Goal: Task Accomplishment & Management: Manage account settings

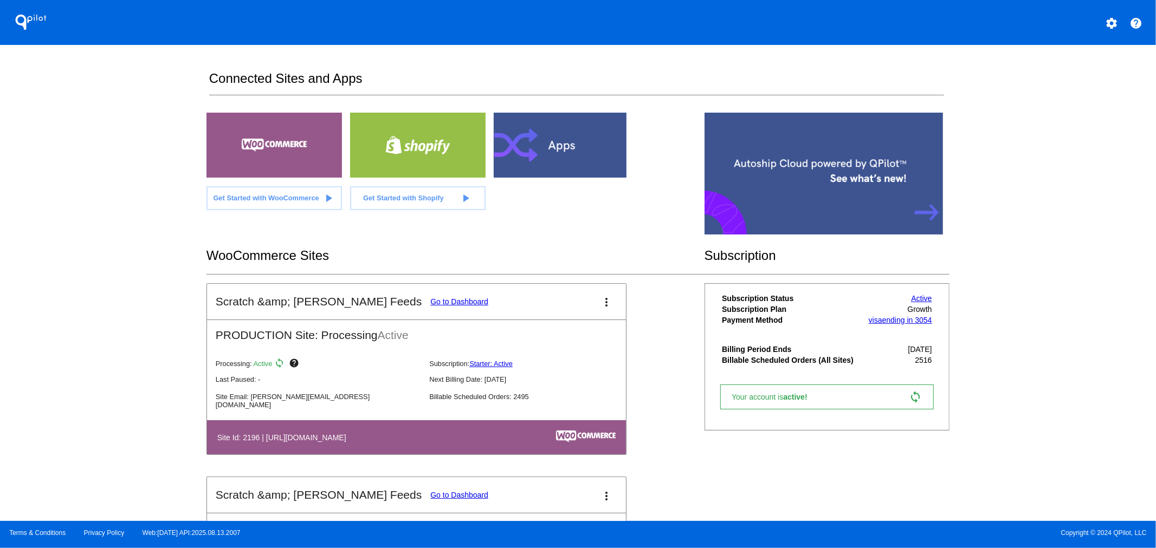
click at [430, 301] on link "Go to Dashboard" at bounding box center [459, 302] width 58 height 9
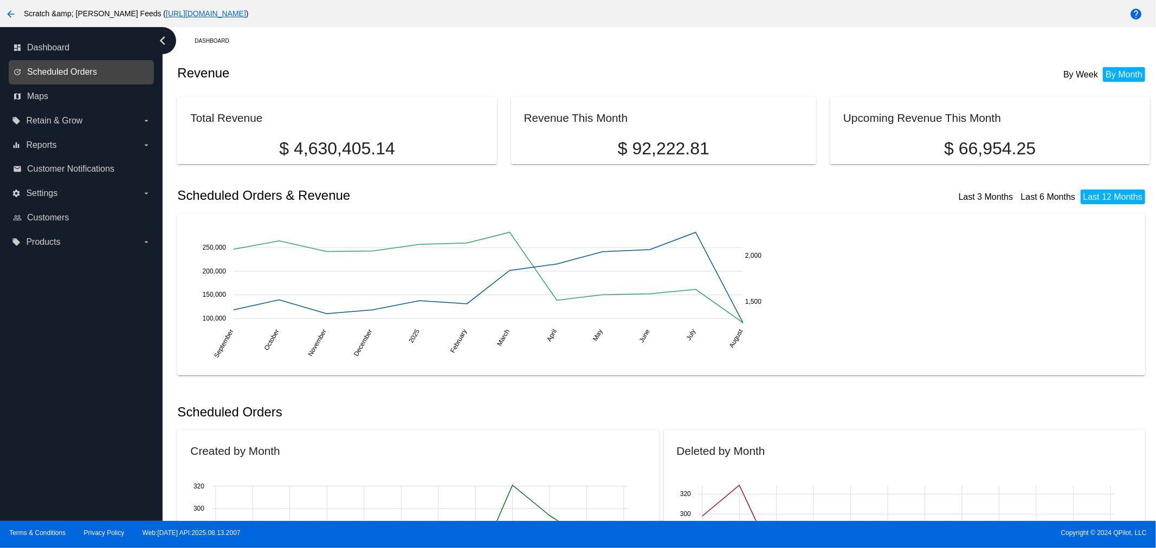
click at [60, 69] on span "Scheduled Orders" at bounding box center [62, 72] width 70 height 10
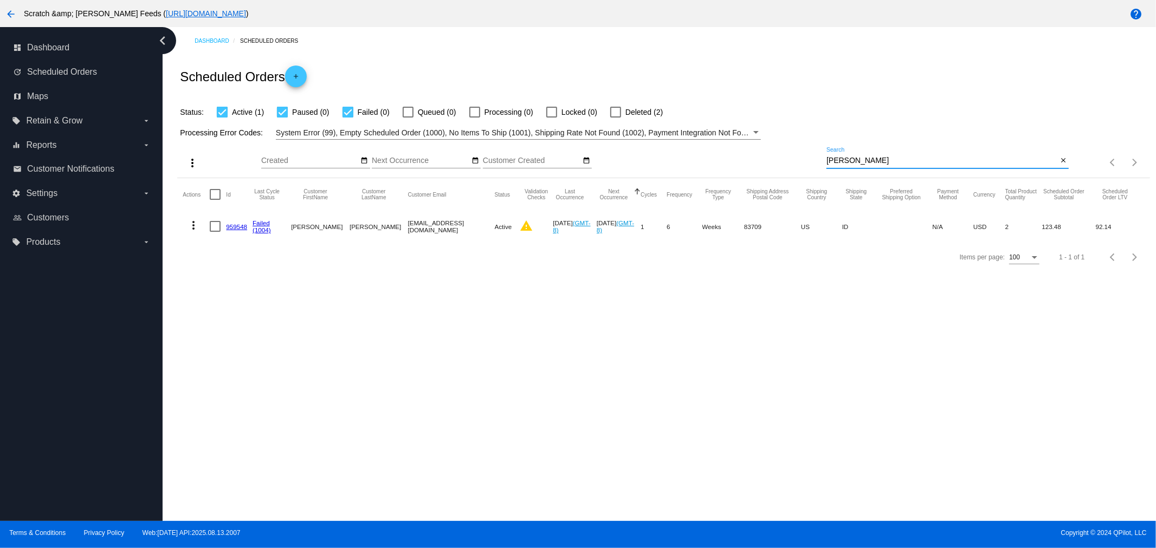
drag, startPoint x: 840, startPoint y: 154, endPoint x: 781, endPoint y: 152, distance: 59.1
click at [781, 152] on div "more_vert Aug Jan Feb Mar [DATE]" at bounding box center [663, 159] width 972 height 38
click at [854, 158] on input "[PERSON_NAME]" at bounding box center [942, 161] width 231 height 9
drag, startPoint x: 853, startPoint y: 162, endPoint x: 794, endPoint y: 153, distance: 59.2
click at [794, 153] on div "more_vert Aug Jan Feb Mar [DATE]" at bounding box center [663, 159] width 972 height 38
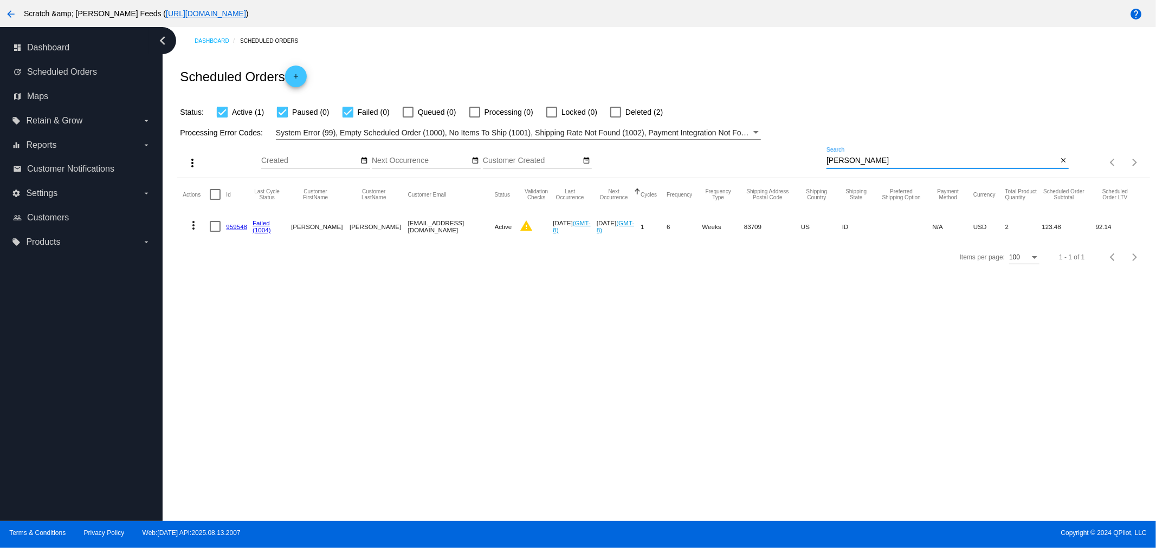
paste input "[PERSON_NAME] <[EMAIL_ADDRESS][DOMAIN_NAME]>"
type input "[EMAIL_ADDRESS][DOMAIN_NAME]"
click at [234, 227] on link "943681" at bounding box center [236, 226] width 21 height 7
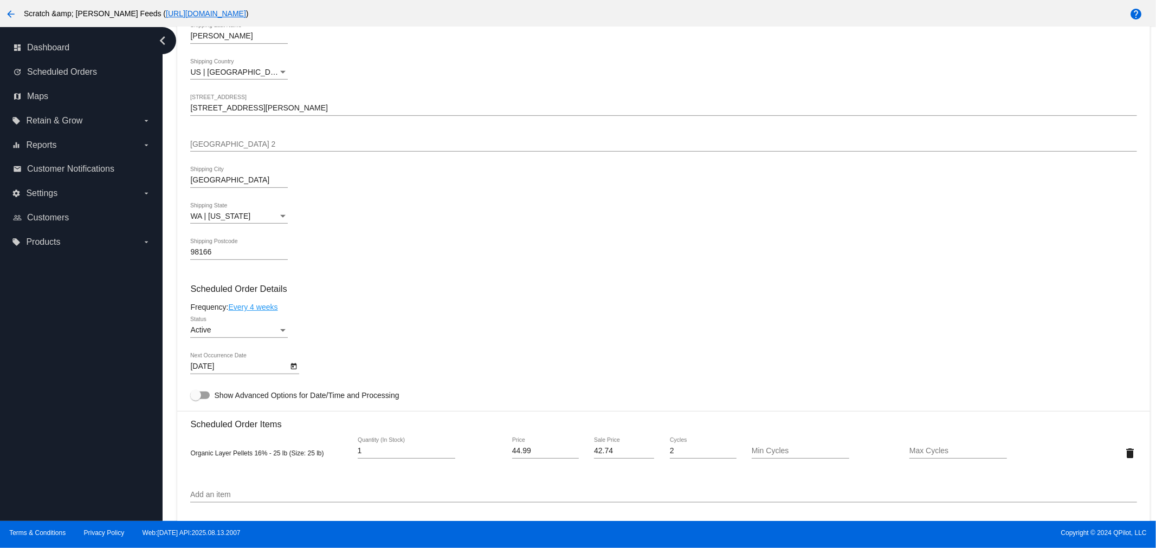
scroll to position [421, 0]
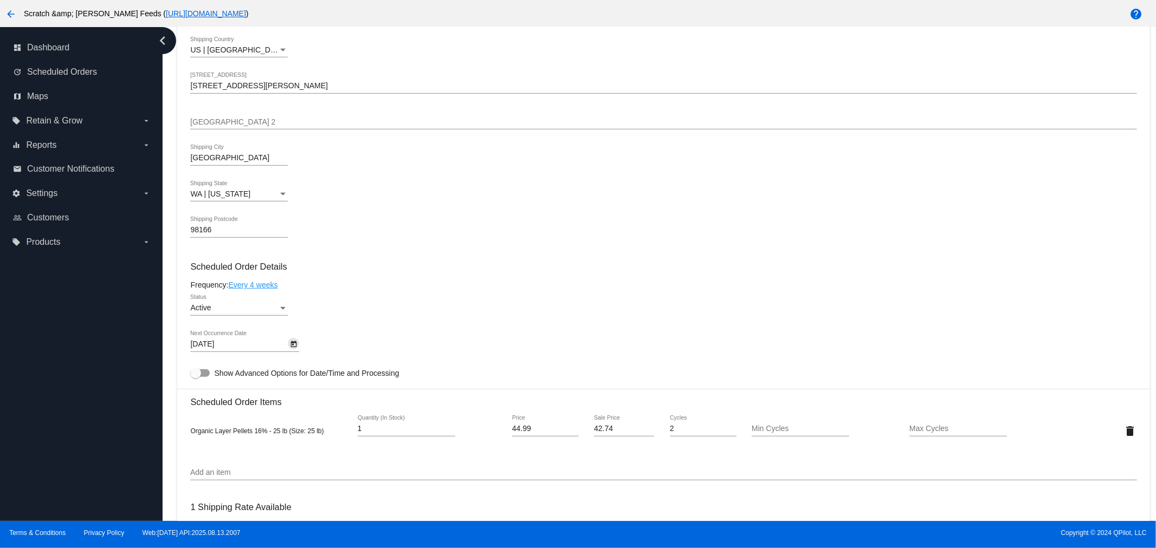
click at [293, 343] on icon "Open calendar" at bounding box center [294, 344] width 8 height 13
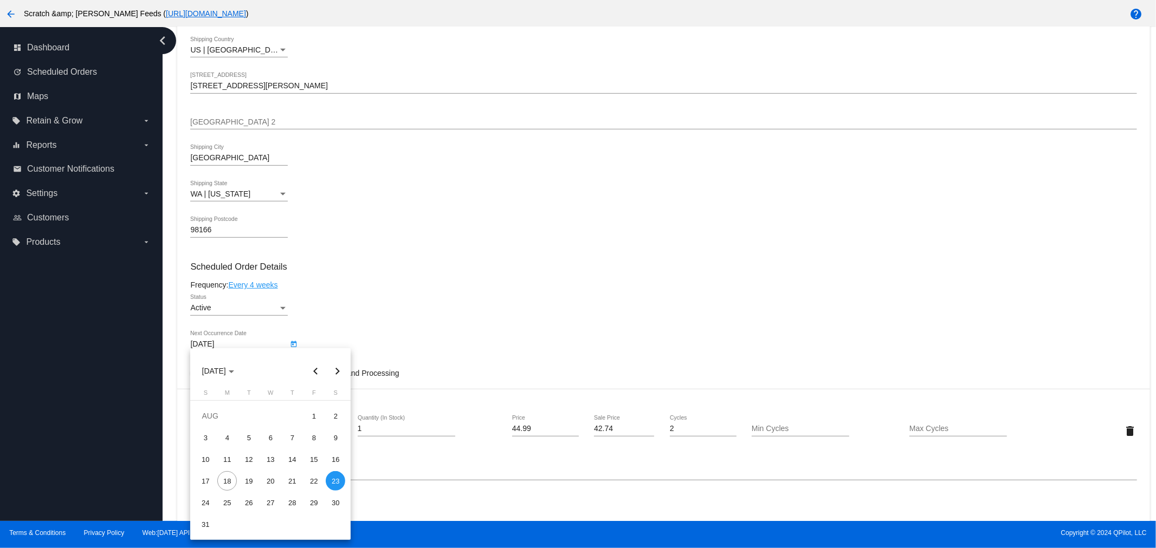
click at [334, 371] on button "Next month" at bounding box center [337, 371] width 22 height 22
click at [250, 504] on div "23" at bounding box center [249, 503] width 20 height 20
type input "[DATE]"
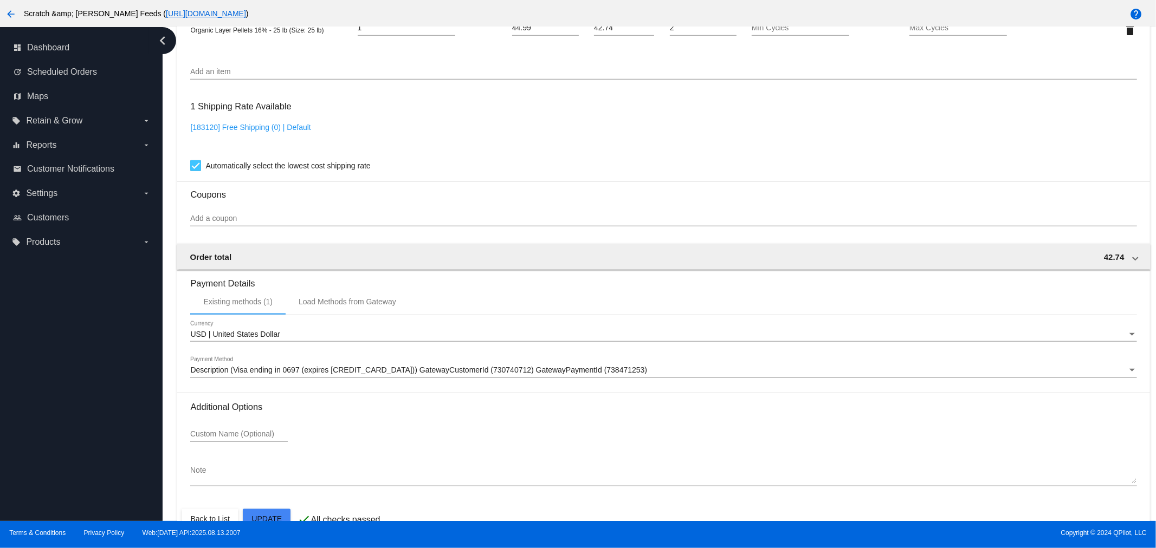
scroll to position [841, 0]
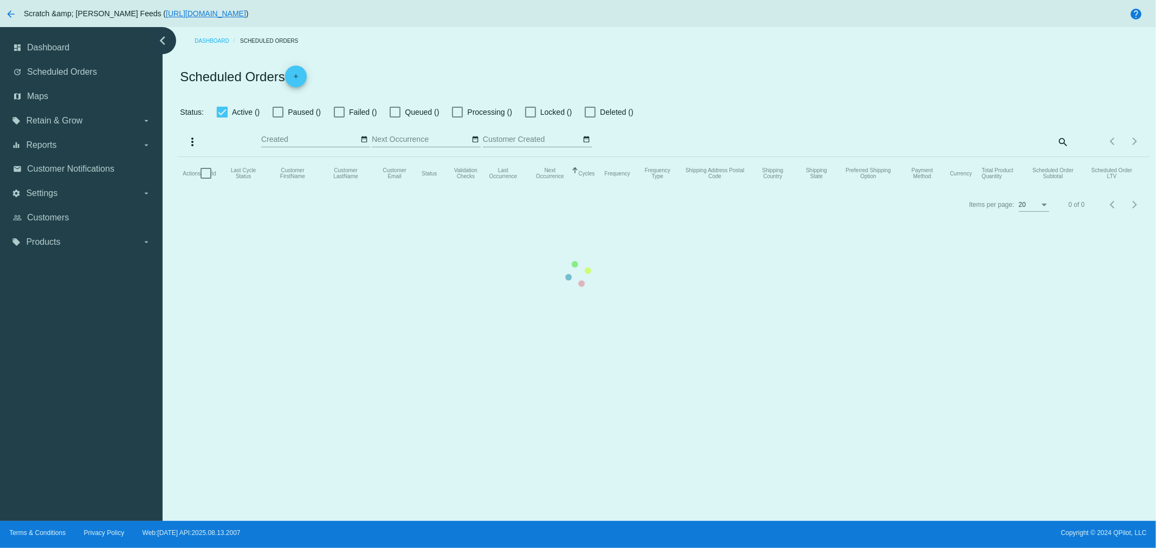
checkbox input "true"
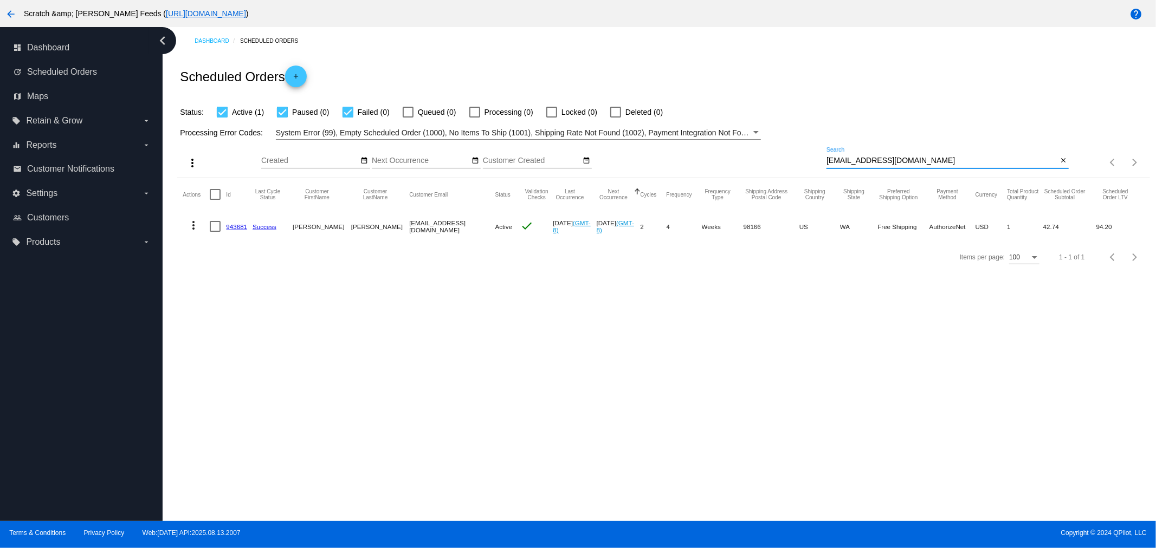
drag, startPoint x: 950, startPoint y: 163, endPoint x: 804, endPoint y: 147, distance: 146.6
click at [804, 147] on div "more_vert Aug Jan Feb Mar [DATE]" at bounding box center [663, 159] width 972 height 38
paste input "[EMAIL_ADDRESS]"
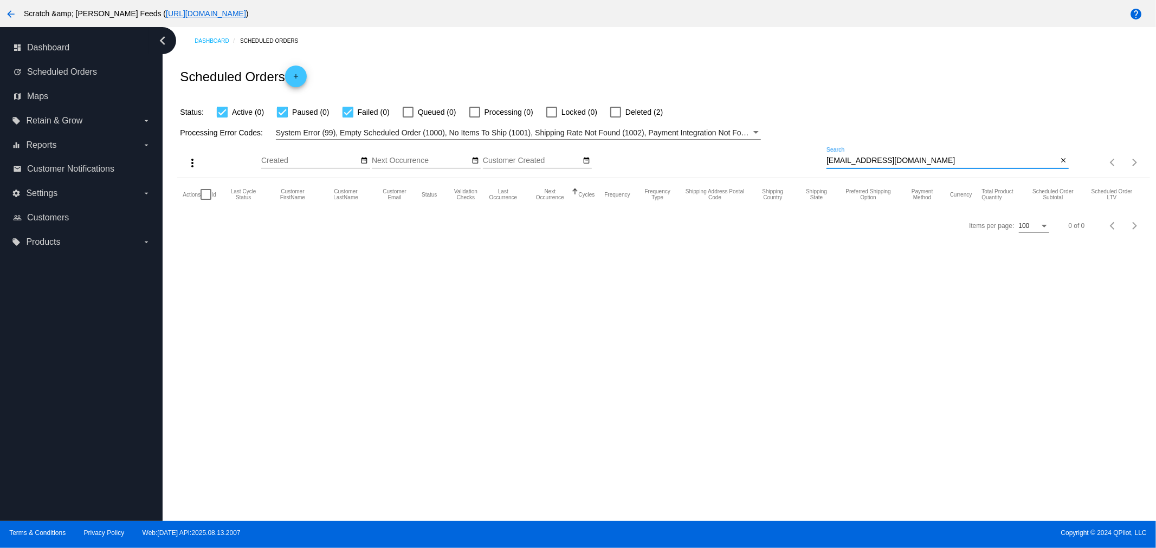
type input "[EMAIL_ADDRESS][DOMAIN_NAME]"
click at [615, 113] on div at bounding box center [615, 112] width 11 height 11
click at [615, 118] on input "Deleted (2)" at bounding box center [615, 118] width 1 height 1
checkbox input "true"
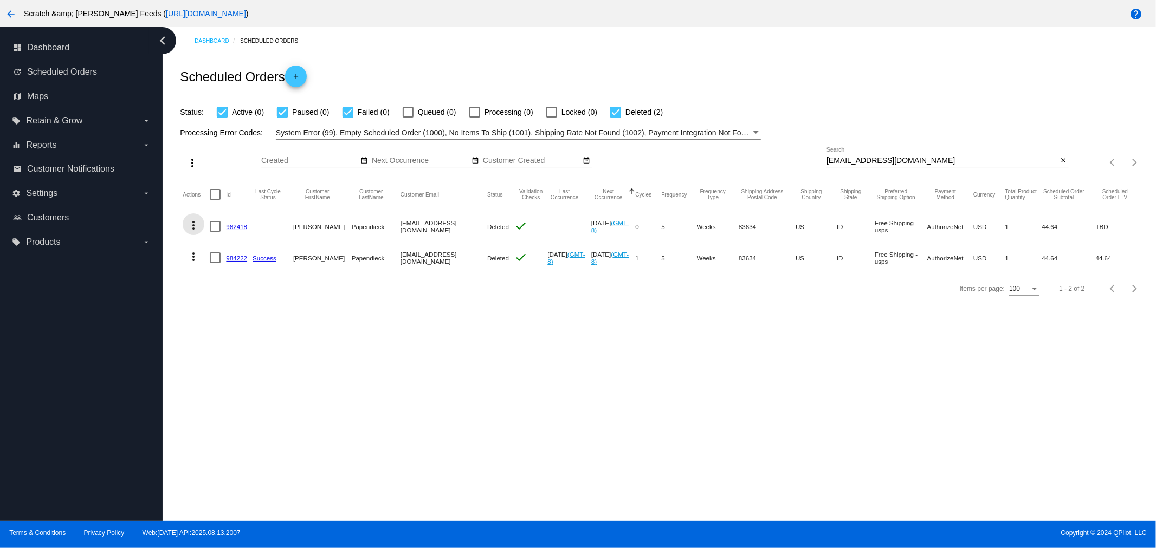
click at [189, 221] on mat-icon "more_vert" at bounding box center [193, 225] width 13 height 13
click at [220, 247] on span "View Event Logs" at bounding box center [243, 251] width 56 height 9
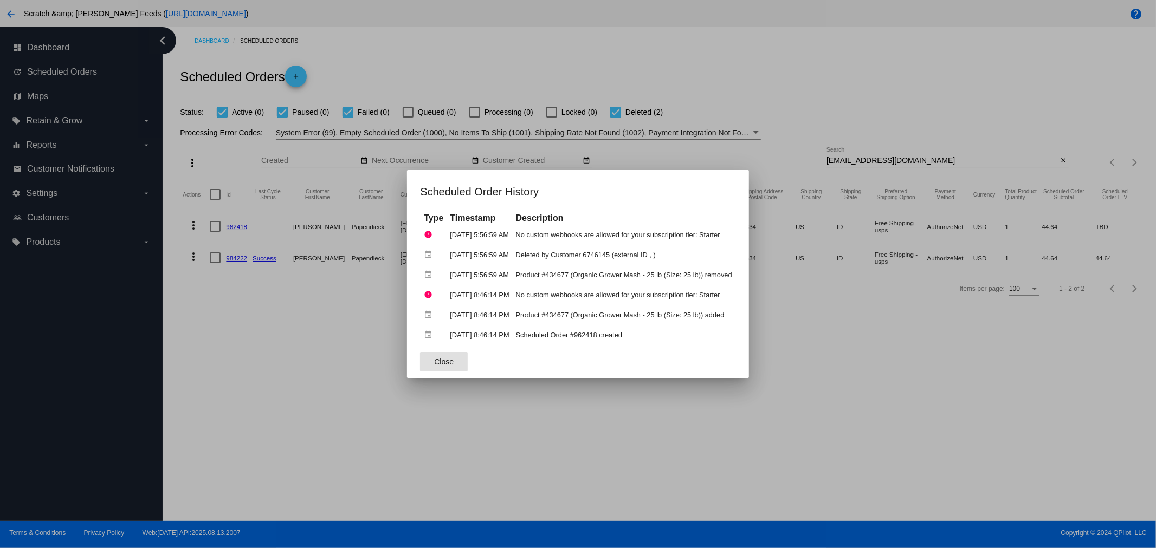
click at [435, 364] on button "Close" at bounding box center [444, 362] width 48 height 20
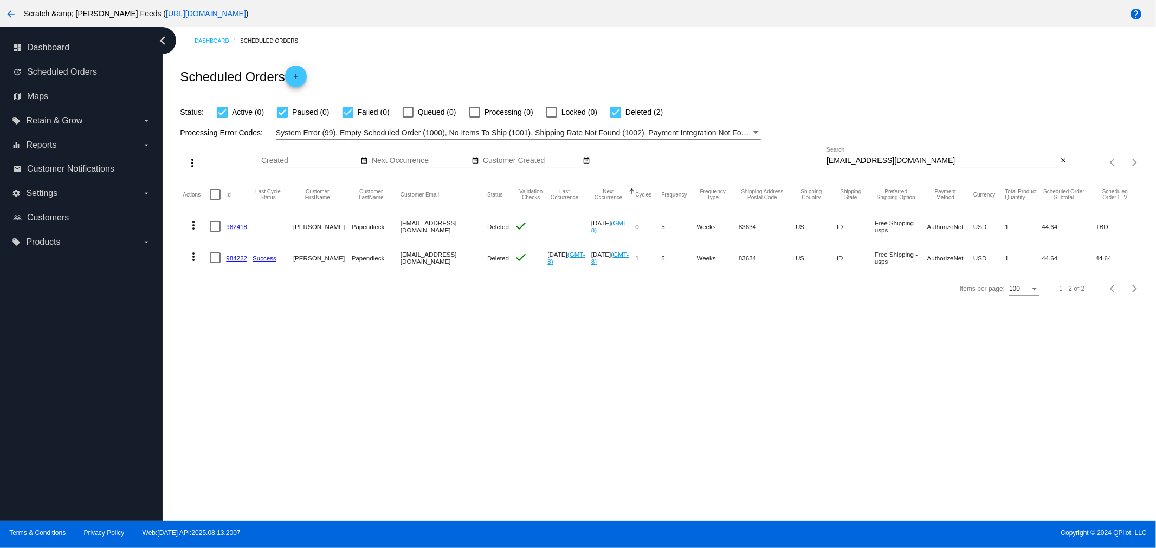
click at [192, 255] on mat-icon "more_vert" at bounding box center [193, 256] width 13 height 13
click at [225, 279] on span "View Event Logs" at bounding box center [243, 283] width 56 height 9
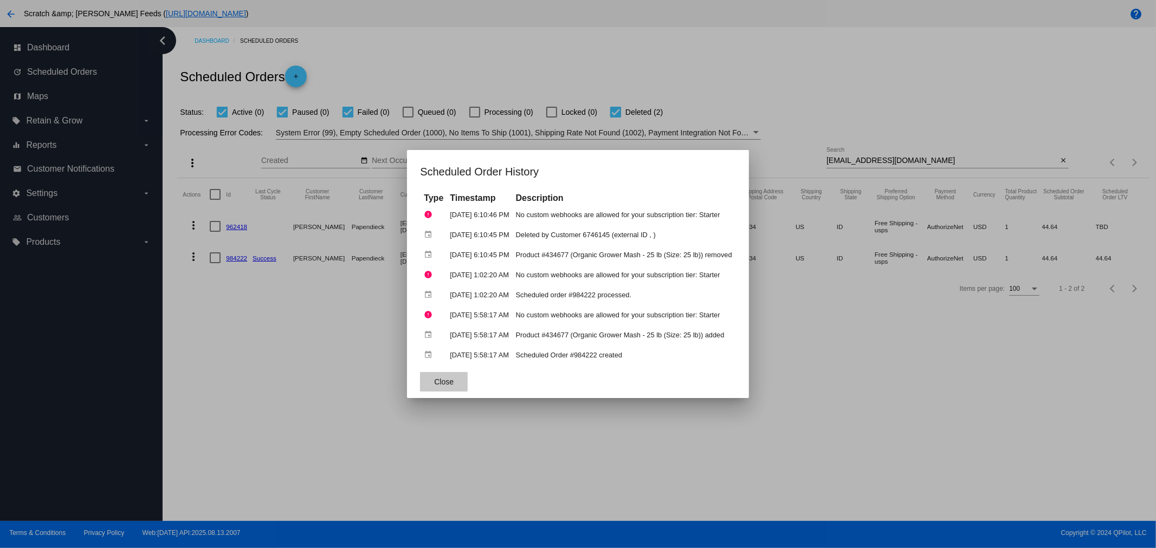
click at [434, 382] on span "Close" at bounding box center [444, 382] width 20 height 9
